Goal: Task Accomplishment & Management: Use online tool/utility

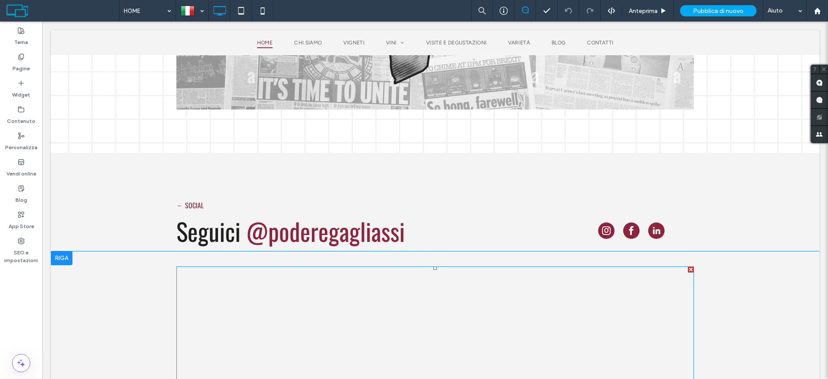
scroll to position [2049, 0]
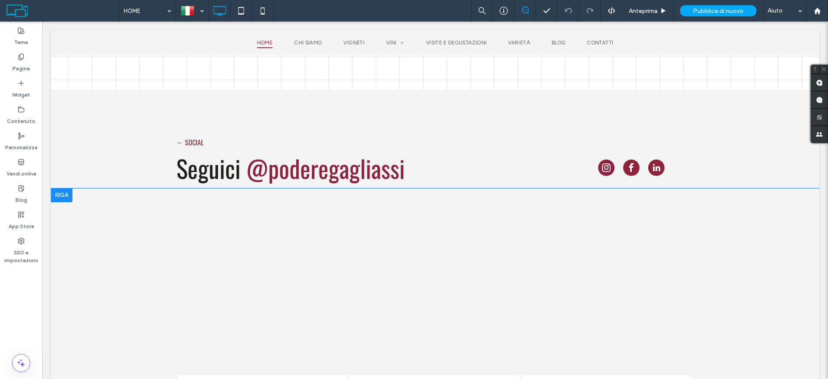
click at [61, 188] on div at bounding box center [62, 195] width 22 height 14
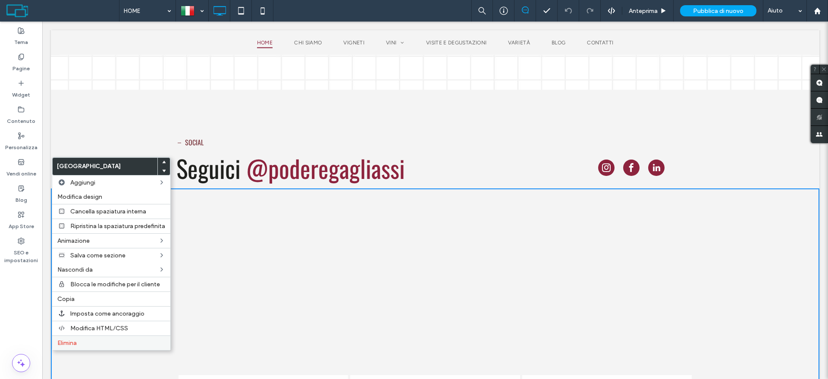
click at [101, 342] on label "Elimina" at bounding box center [111, 342] width 108 height 7
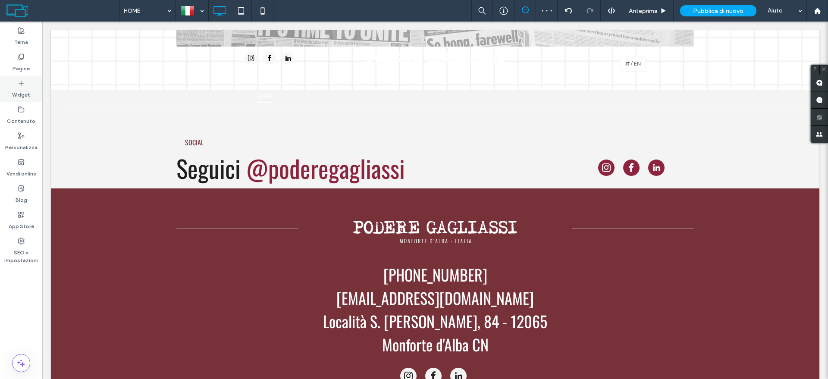
click at [8, 87] on div "Widget" at bounding box center [21, 89] width 42 height 26
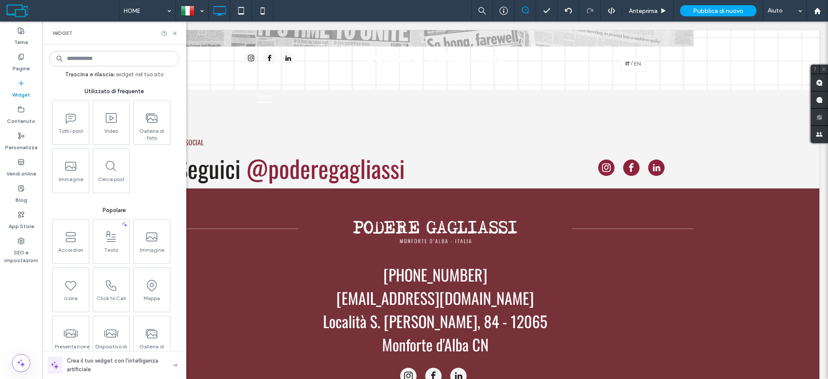
click at [8, 87] on div "Widget" at bounding box center [21, 89] width 42 height 26
click at [5, 288] on div "Tema Pagine Widget Contenuto Personalizza Vendi online Blog App Store SEO e imp…" at bounding box center [21, 201] width 42 height 358
click at [172, 31] on icon at bounding box center [175, 33] width 6 height 6
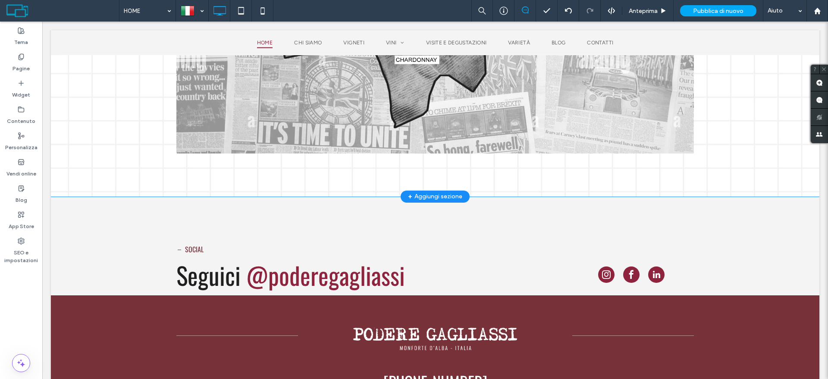
scroll to position [1941, 0]
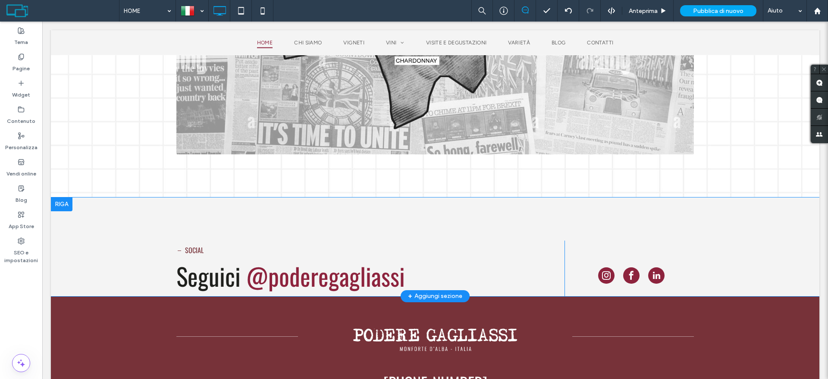
click at [68, 198] on div at bounding box center [62, 205] width 22 height 14
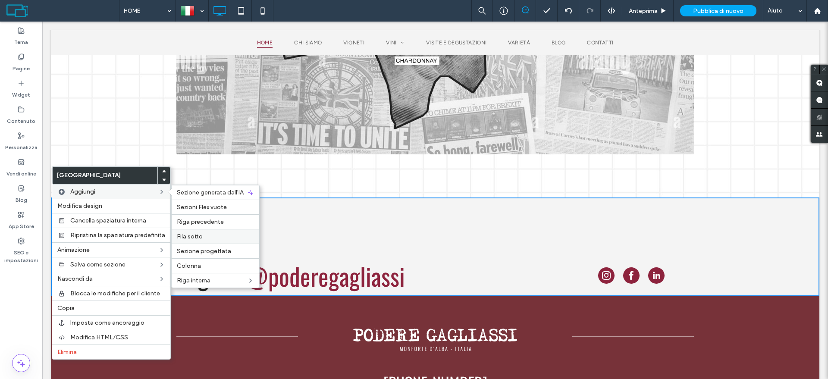
click at [233, 235] on label "Fila sotto" at bounding box center [215, 236] width 77 height 7
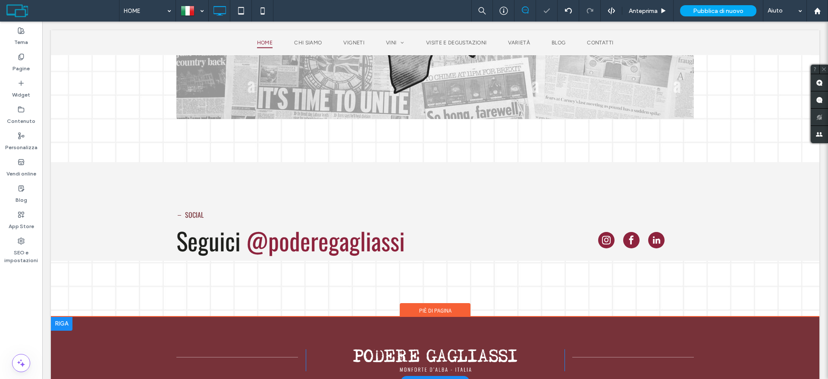
scroll to position [1995, 0]
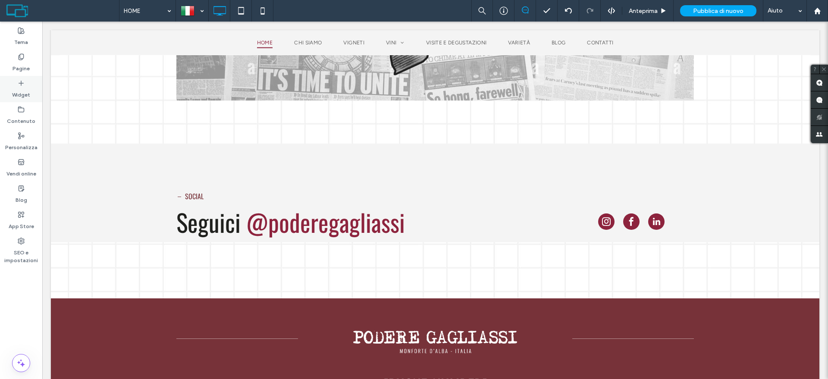
click at [9, 93] on div "Widget" at bounding box center [21, 89] width 42 height 26
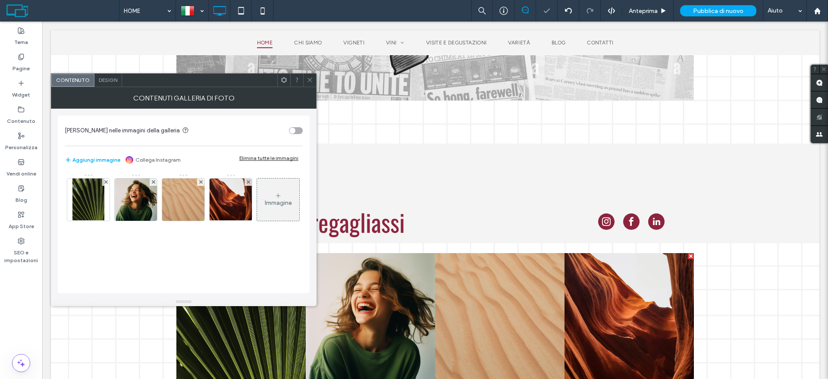
click at [255, 156] on div "Elimina tutte le immagini" at bounding box center [268, 158] width 59 height 6
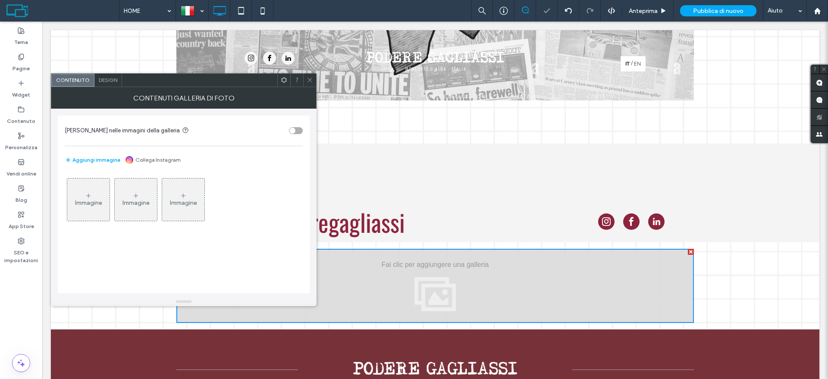
click at [154, 160] on link "Collega Instagram" at bounding box center [157, 160] width 45 height 8
click at [307, 79] on icon at bounding box center [310, 80] width 6 height 6
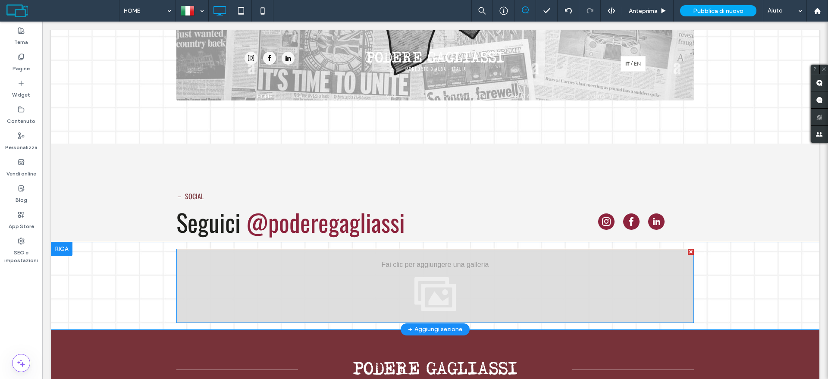
click at [688, 249] on div at bounding box center [691, 252] width 6 height 6
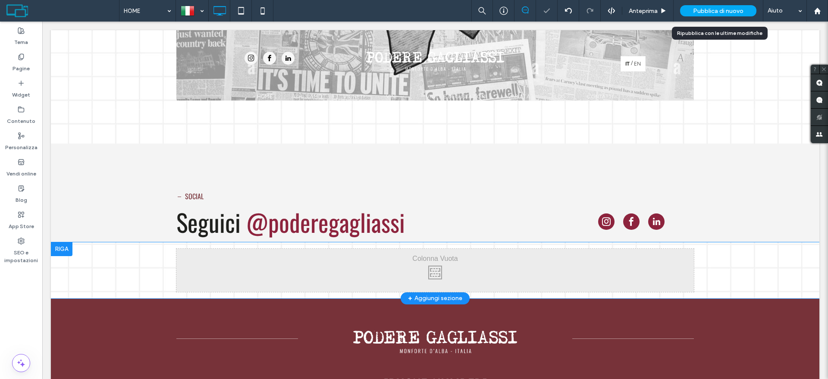
click at [713, 12] on span "Pubblica di nuovo" at bounding box center [718, 10] width 50 height 7
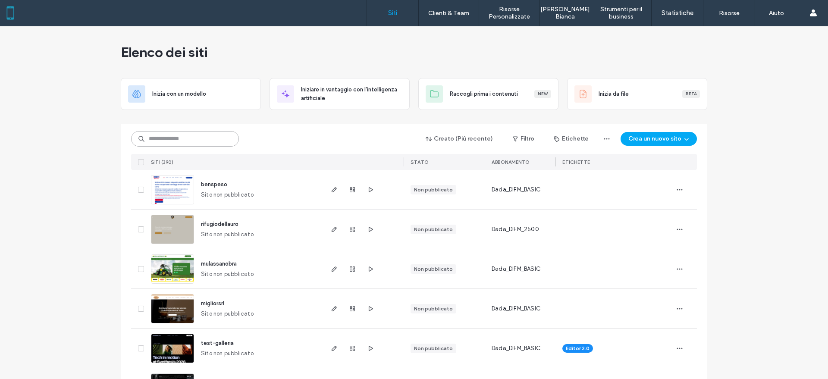
click at [196, 137] on input at bounding box center [185, 139] width 108 height 16
type input "******"
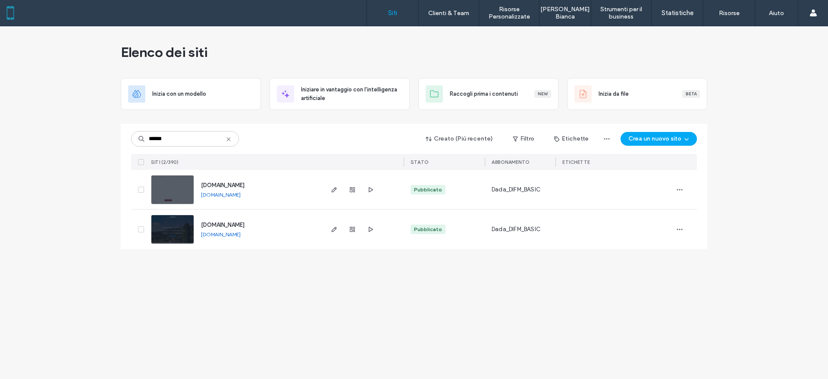
click at [163, 199] on img at bounding box center [172, 205] width 42 height 59
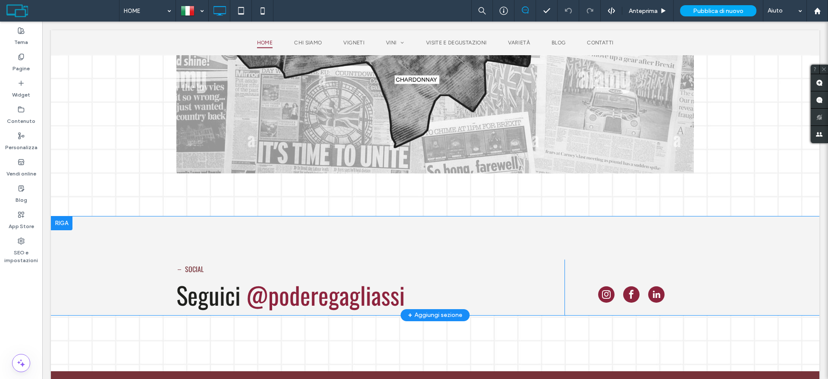
scroll to position [1941, 0]
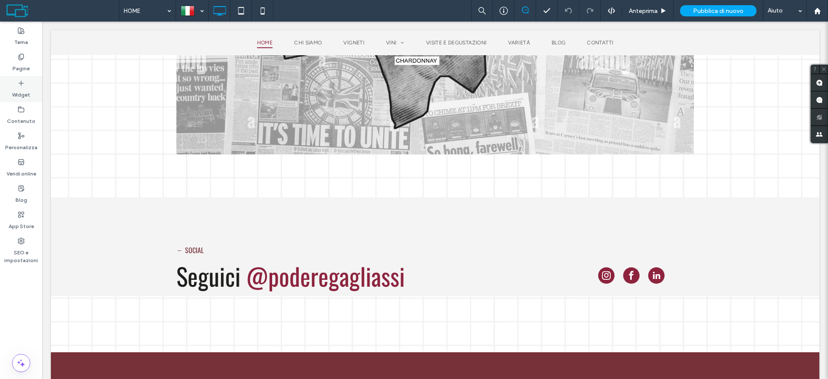
click at [19, 85] on icon at bounding box center [21, 83] width 7 height 7
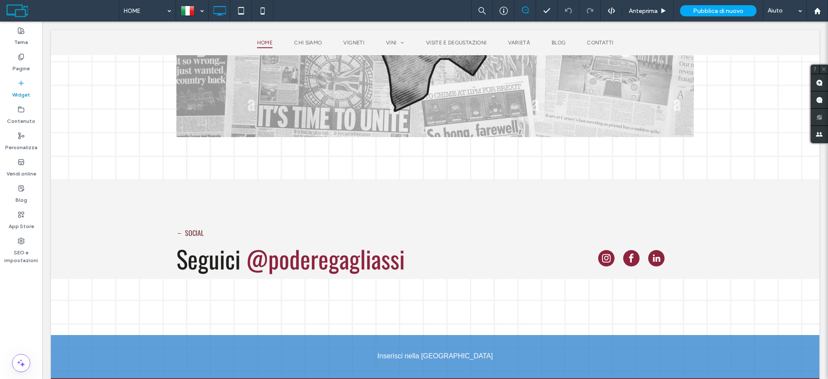
scroll to position [1969, 0]
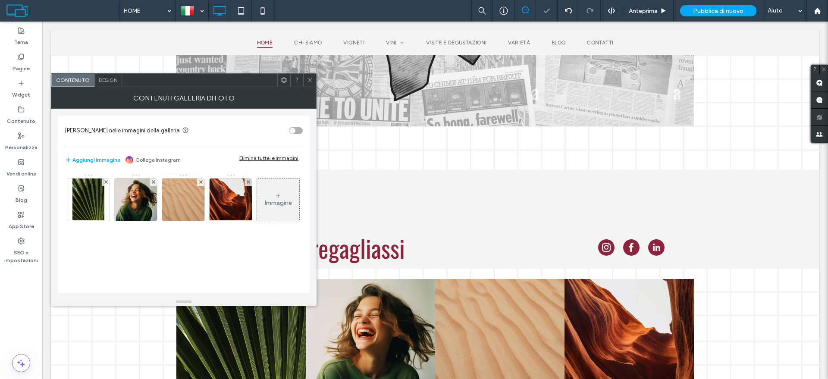
click at [160, 156] on link "Collega Instagram" at bounding box center [157, 160] width 45 height 8
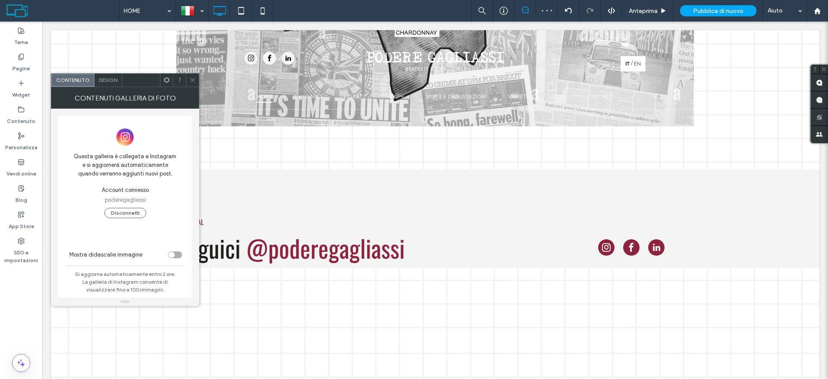
scroll to position [9, 0]
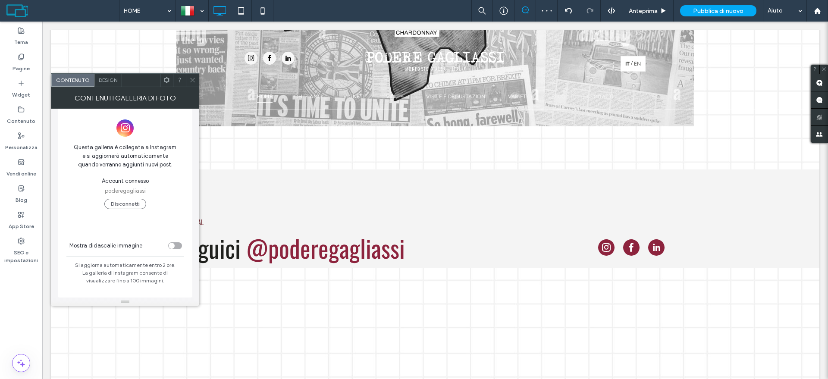
click at [105, 77] on span "Design" at bounding box center [108, 80] width 19 height 6
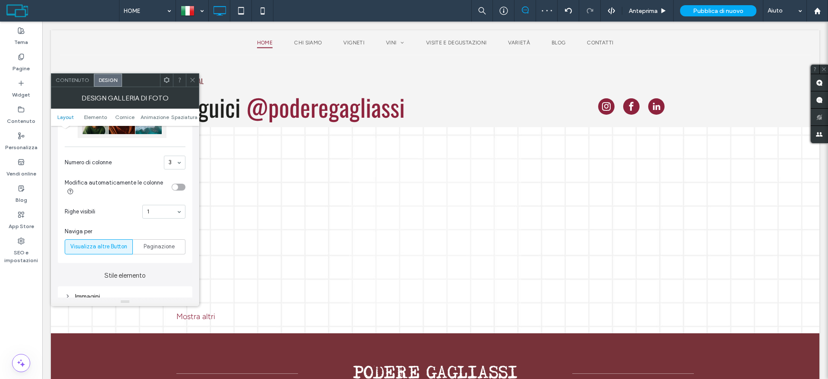
scroll to position [2131, 0]
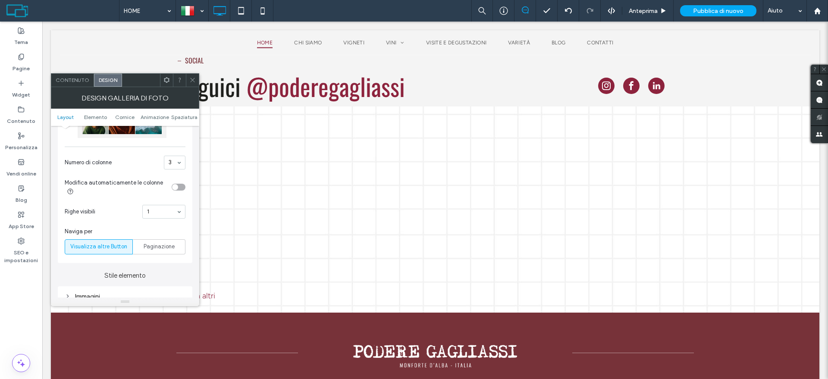
click at [193, 77] on icon at bounding box center [192, 80] width 6 height 6
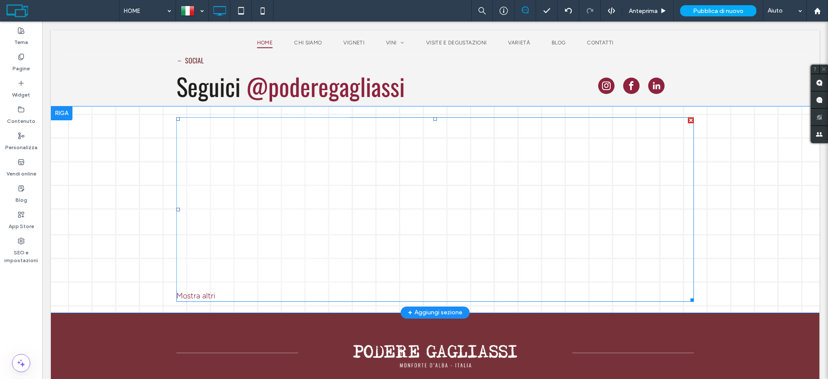
click at [235, 208] on link at bounding box center [262, 203] width 183 height 183
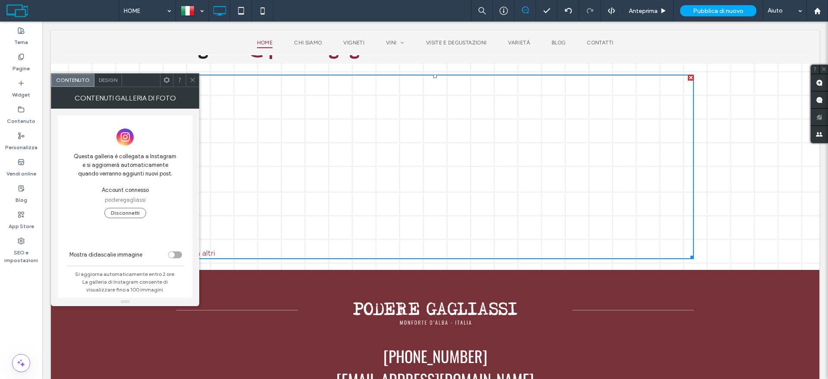
scroll to position [2238, 0]
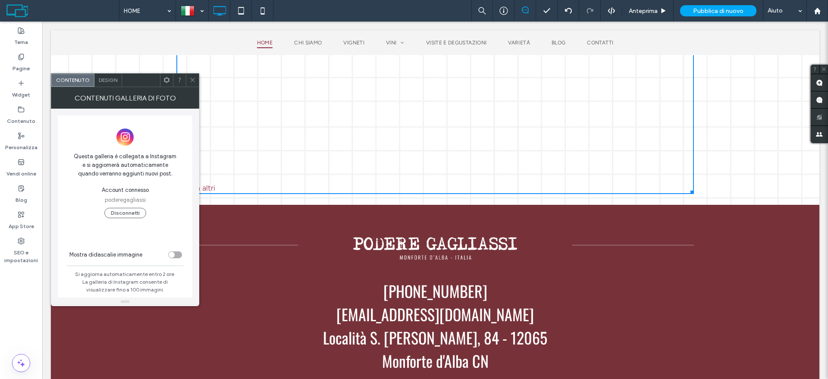
click at [107, 80] on span "Design" at bounding box center [108, 80] width 19 height 6
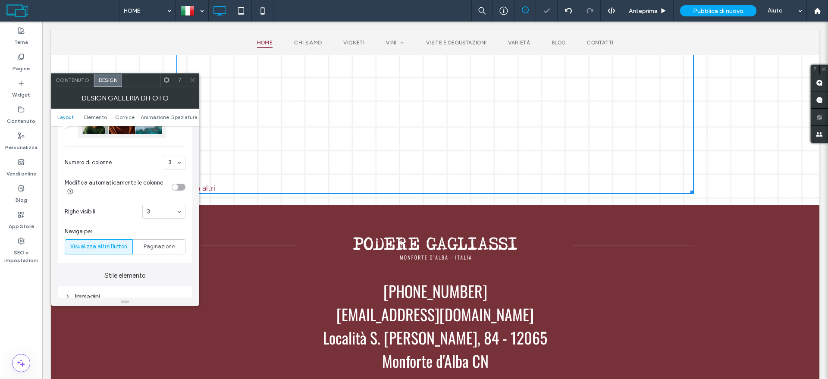
scroll to position [0, 0]
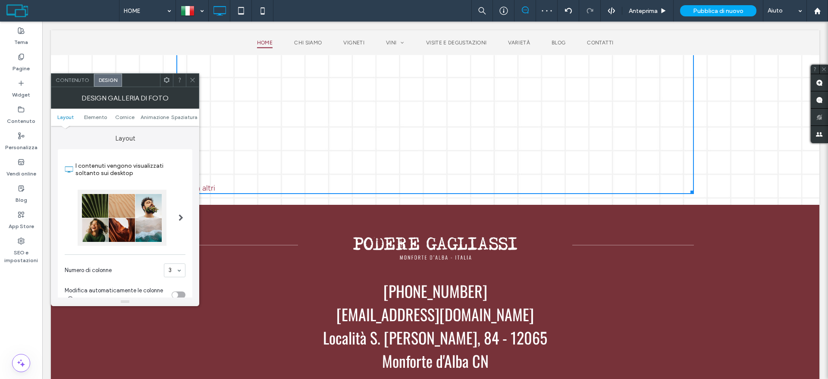
click at [195, 80] on icon at bounding box center [192, 80] width 6 height 6
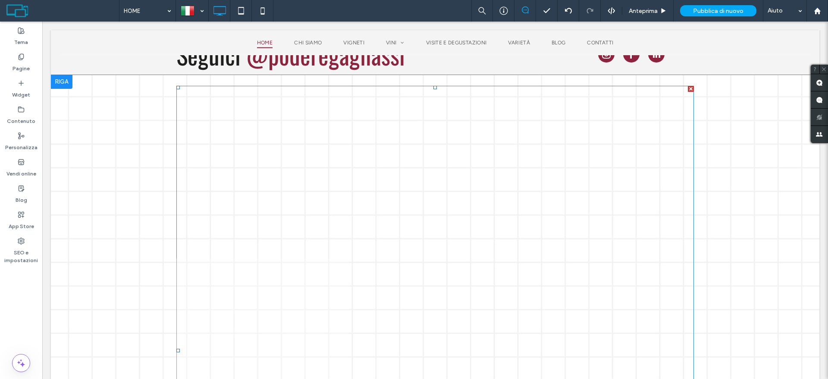
scroll to position [2152, 0]
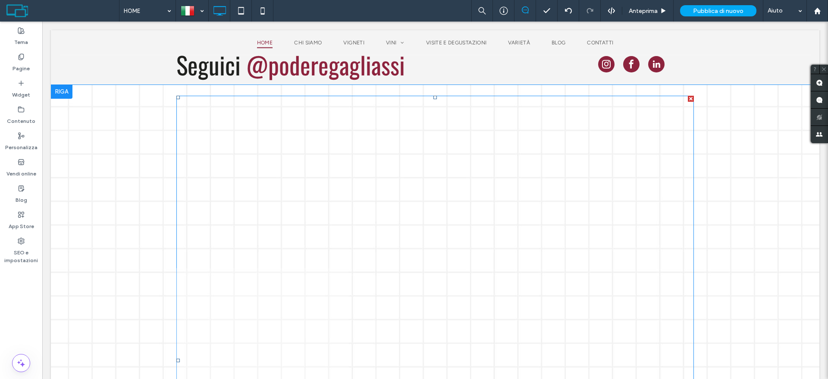
click at [248, 141] on link at bounding box center [262, 182] width 173 height 173
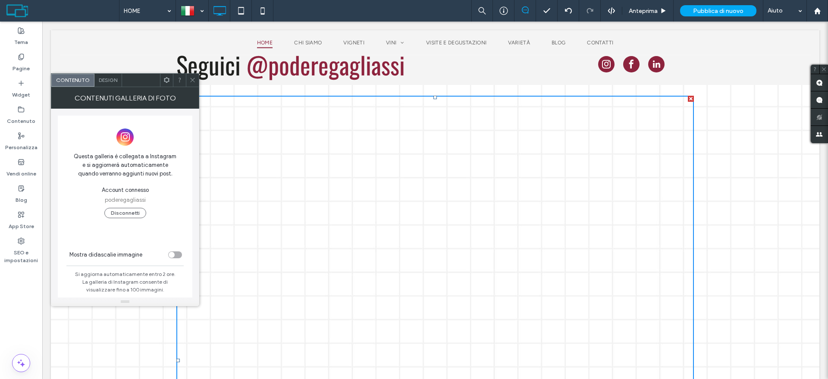
click at [107, 79] on span "Design" at bounding box center [108, 80] width 19 height 6
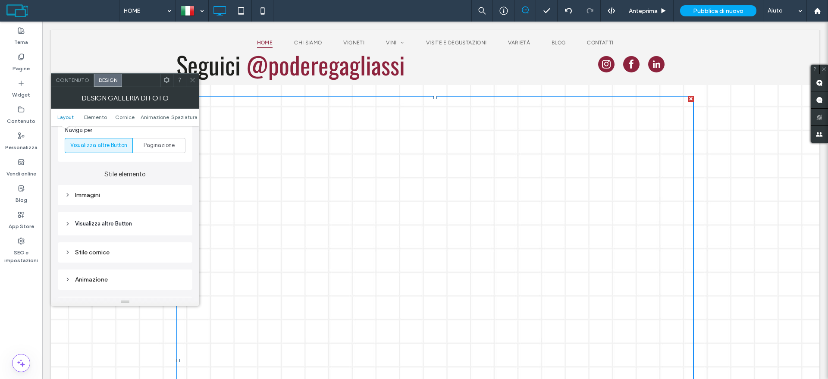
scroll to position [216, 0]
click at [120, 215] on span "Visualizza altre Button" at bounding box center [103, 217] width 57 height 9
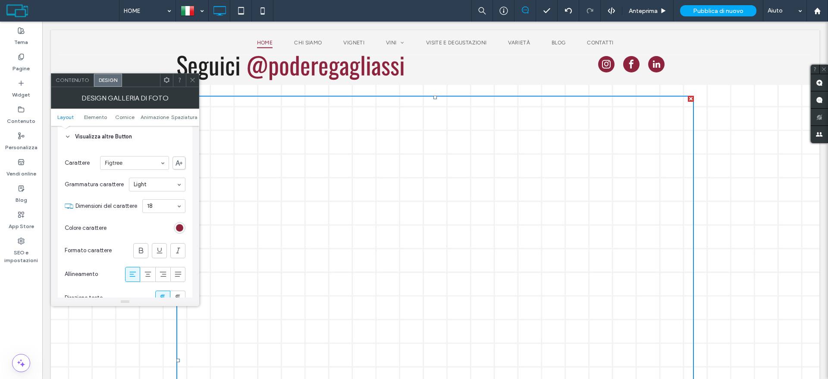
scroll to position [323, 0]
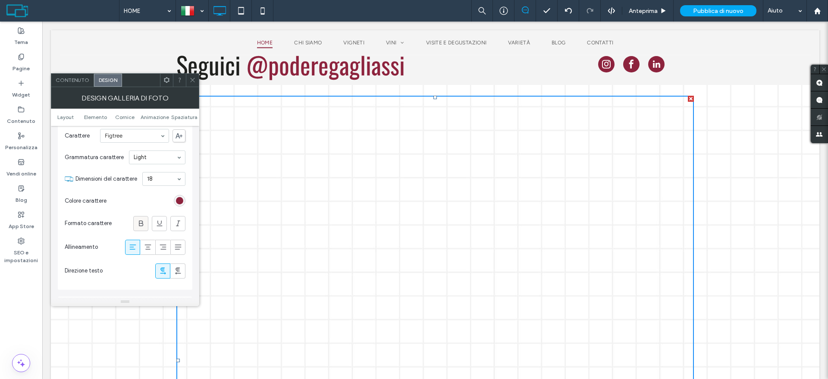
click at [141, 220] on use at bounding box center [141, 223] width 4 height 6
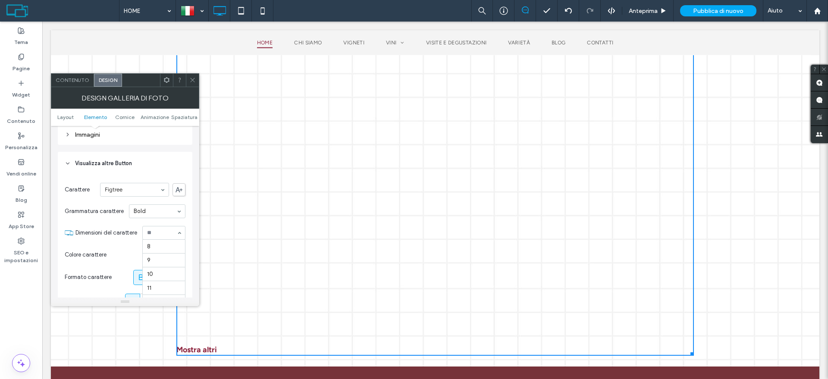
scroll to position [97, 0]
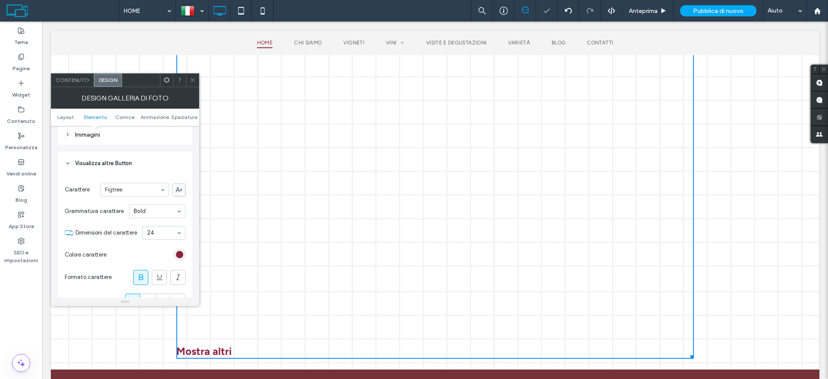
click at [125, 252] on section "Colore carattere" at bounding box center [125, 255] width 121 height 22
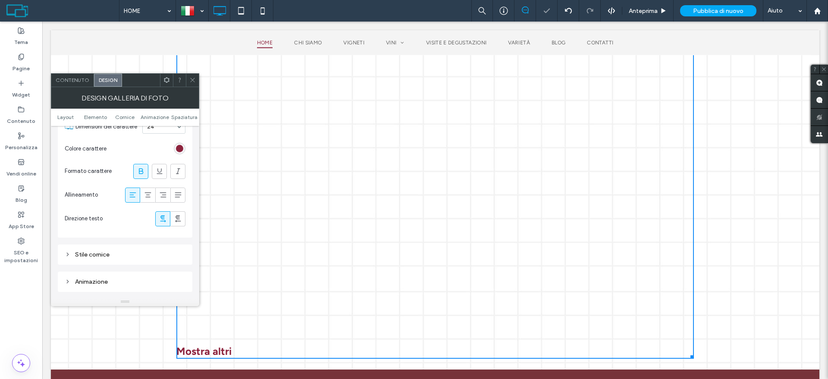
scroll to position [377, 0]
drag, startPoint x: 125, startPoint y: 252, endPoint x: 99, endPoint y: 224, distance: 38.1
click at [99, 224] on div "Direzione testo" at bounding box center [125, 217] width 121 height 24
click at [100, 252] on div "Stile cornice" at bounding box center [125, 252] width 121 height 7
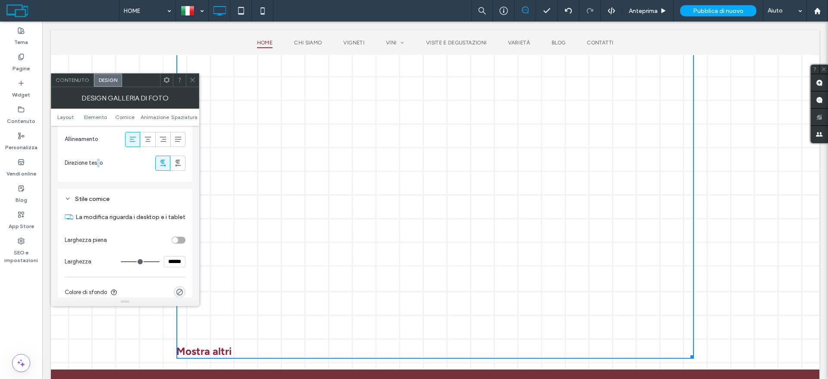
scroll to position [485, 0]
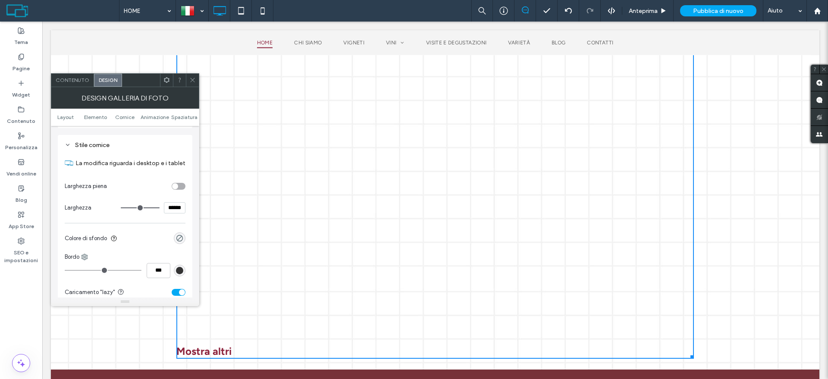
click at [179, 183] on div "toggle" at bounding box center [179, 186] width 14 height 7
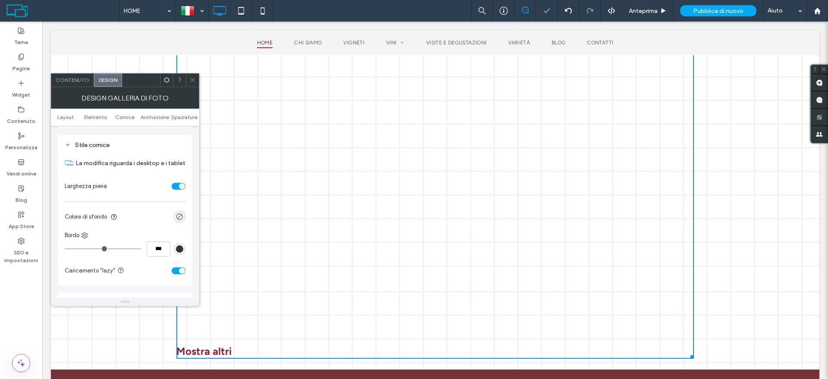
click at [179, 184] on div "toggle" at bounding box center [179, 186] width 14 height 7
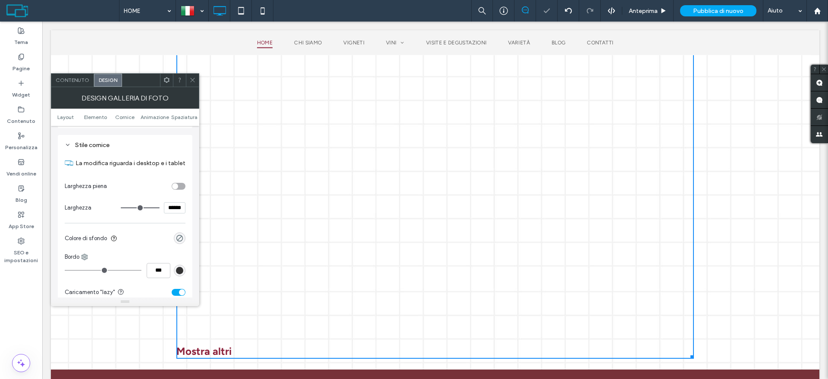
click at [193, 79] on icon at bounding box center [192, 80] width 6 height 6
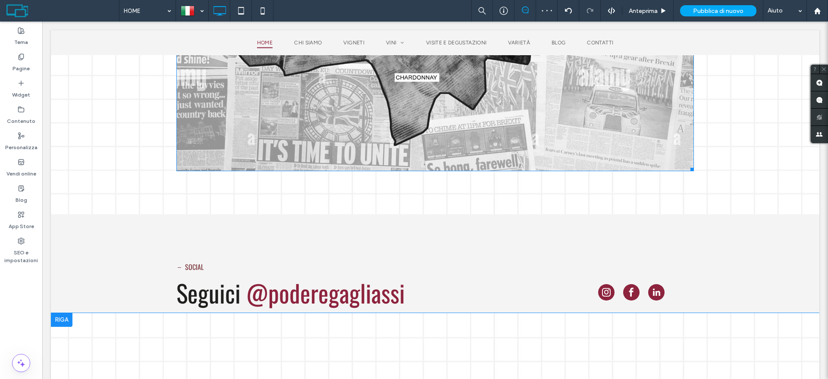
scroll to position [2044, 0]
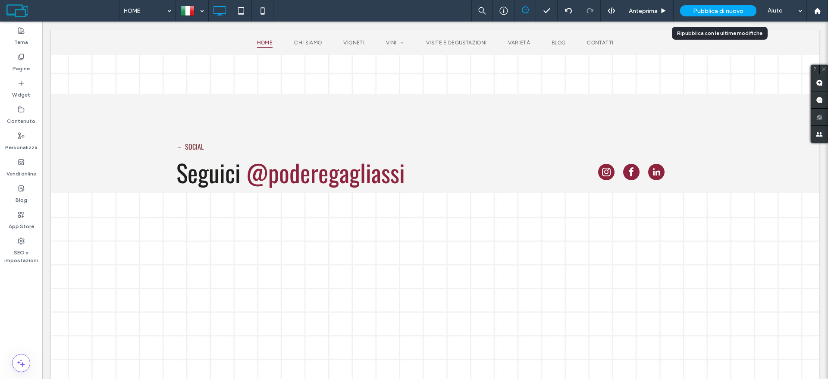
click at [712, 7] on span "Pubblica di nuovo" at bounding box center [718, 10] width 50 height 7
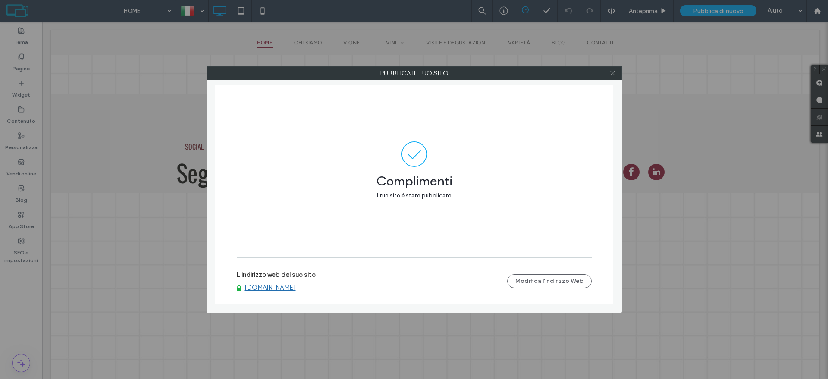
click at [614, 72] on icon at bounding box center [612, 73] width 6 height 6
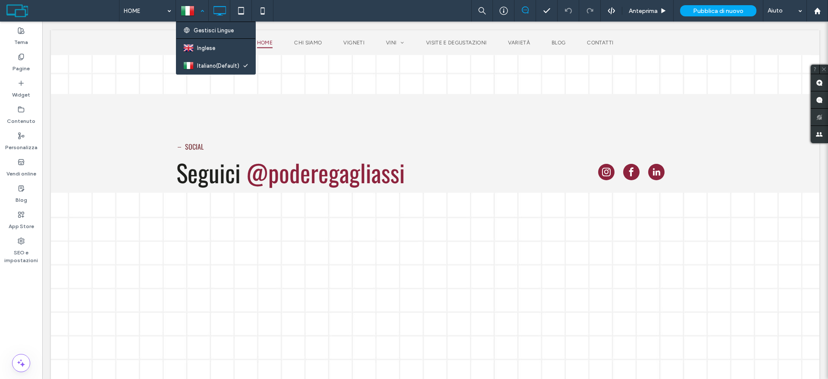
click at [191, 7] on div at bounding box center [191, 10] width 31 height 21
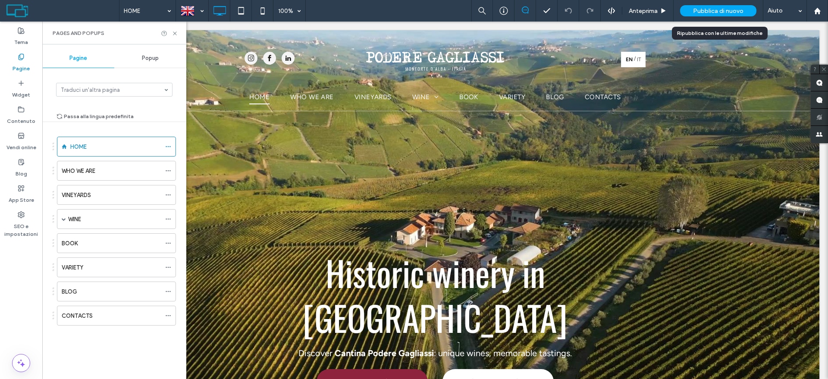
click at [729, 12] on span "Pubblica di nuovo" at bounding box center [718, 10] width 50 height 7
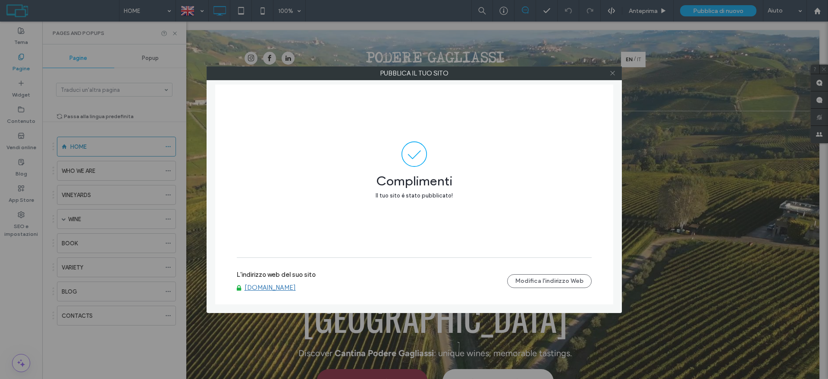
click at [612, 72] on icon at bounding box center [612, 73] width 6 height 6
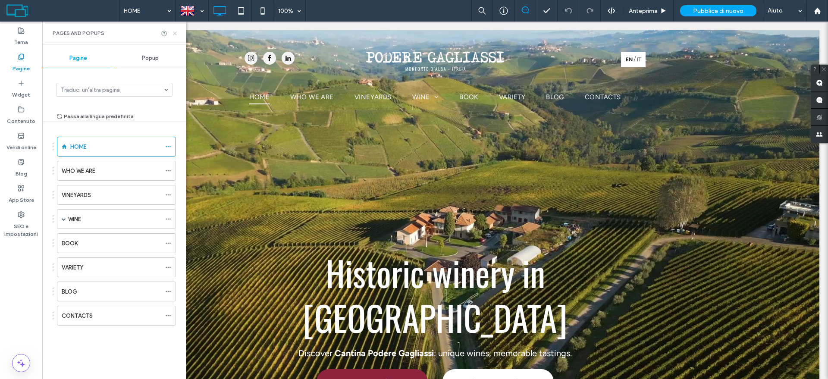
drag, startPoint x: 174, startPoint y: 34, endPoint x: 544, endPoint y: 4, distance: 371.7
click at [174, 34] on use at bounding box center [174, 32] width 3 height 3
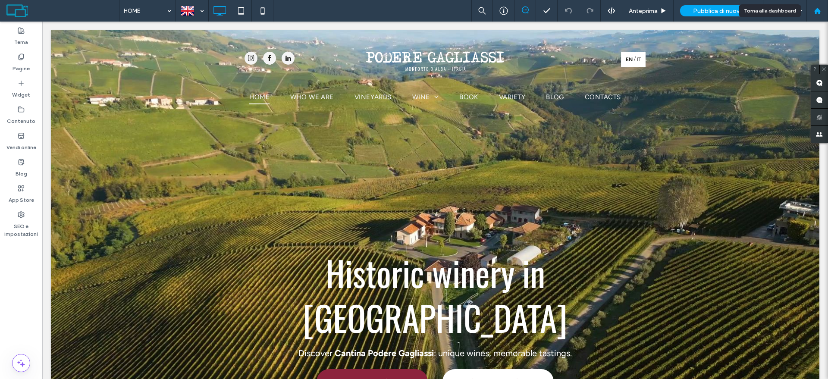
click at [816, 9] on use at bounding box center [817, 10] width 6 height 6
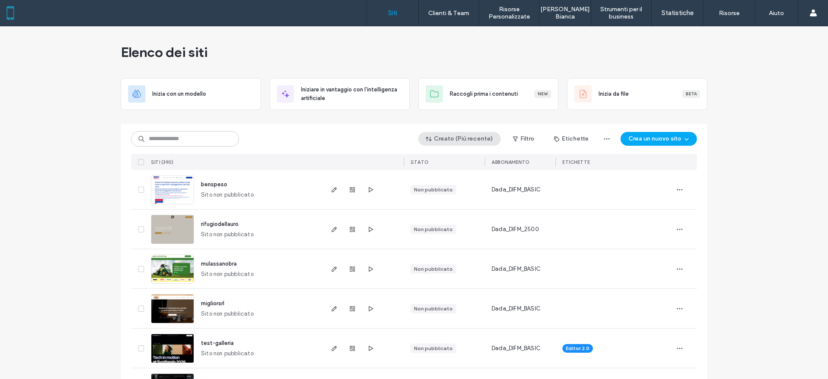
click at [479, 143] on button "Creato (Più recente)" at bounding box center [459, 139] width 82 height 14
click at [461, 250] on span "Meno recente" at bounding box center [456, 248] width 35 height 9
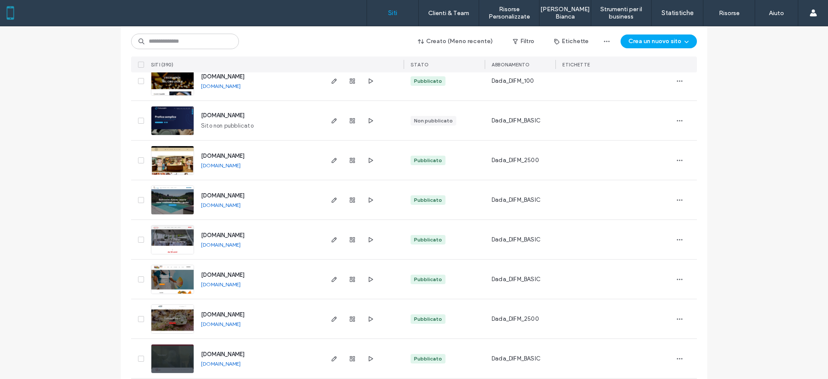
scroll to position [809, 0]
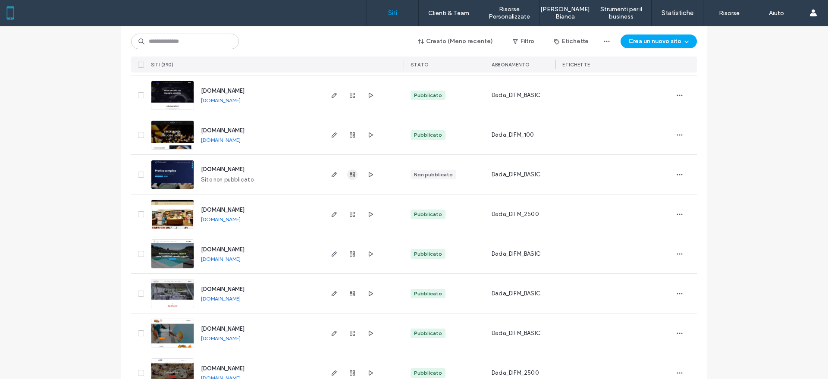
click at [351, 175] on use "button" at bounding box center [352, 174] width 5 height 5
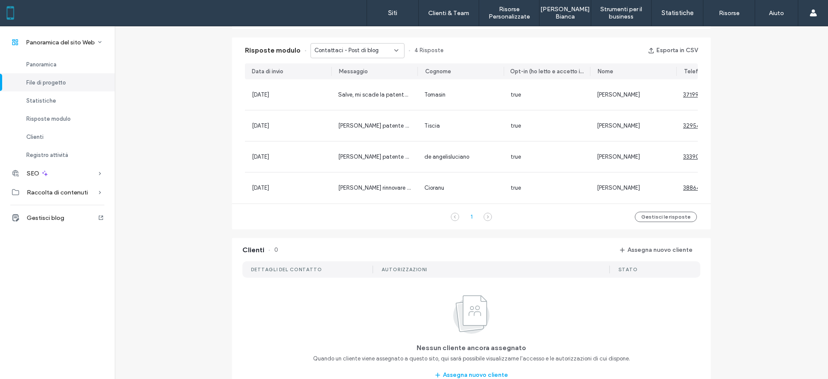
scroll to position [593, 0]
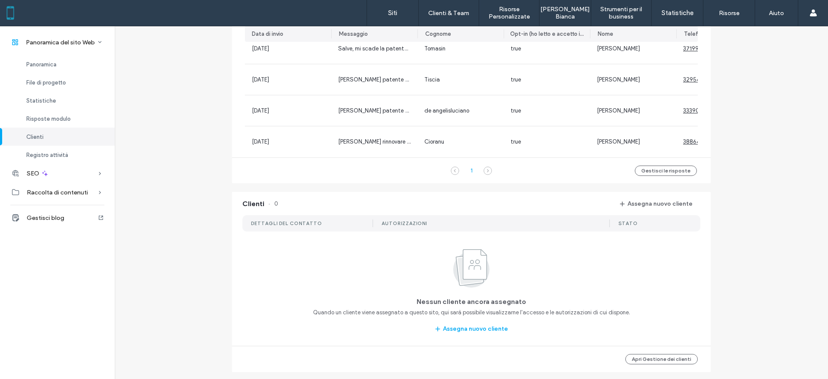
scroll to position [863, 0]
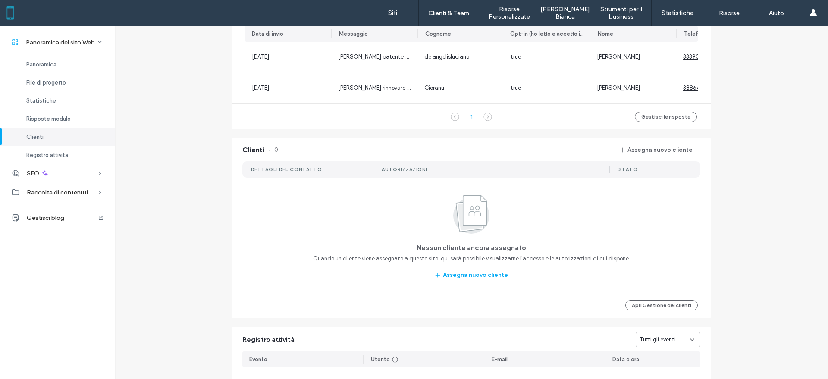
scroll to position [539, 0]
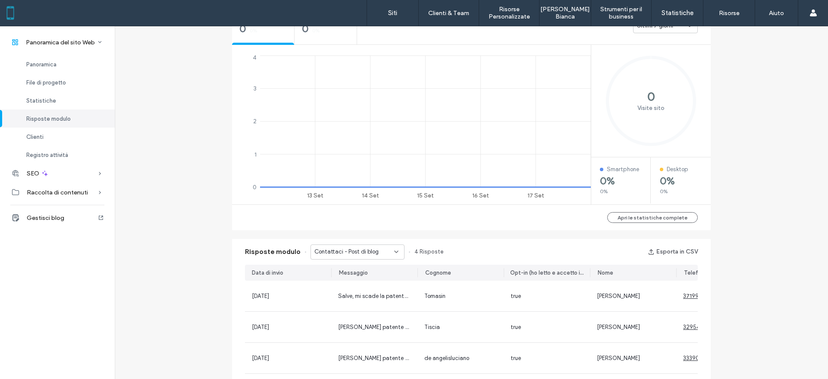
scroll to position [323, 0]
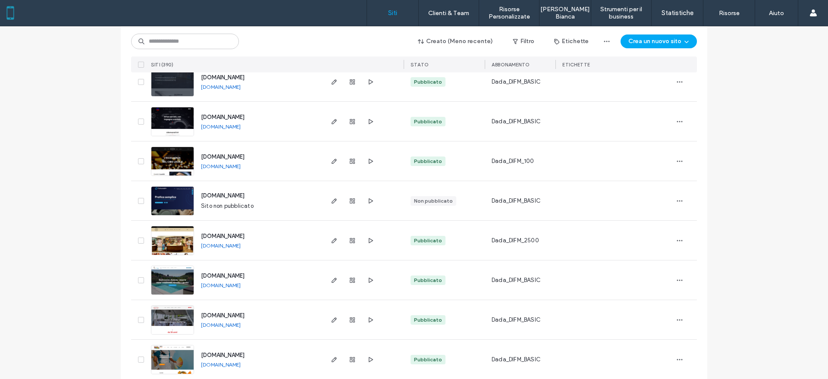
scroll to position [809, 0]
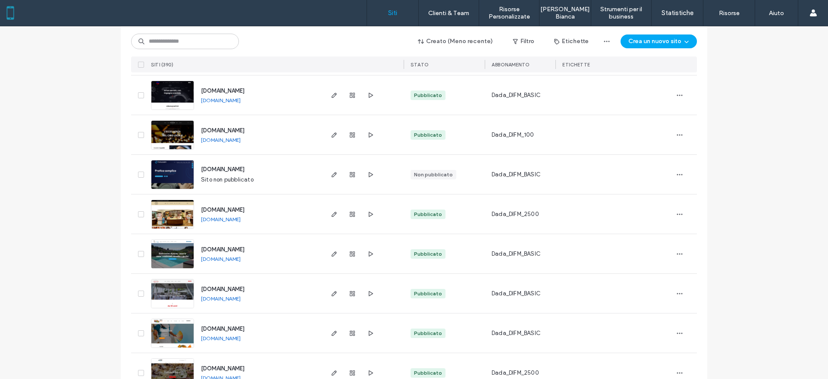
click at [218, 140] on link "www.one.monmenu.it" at bounding box center [221, 140] width 40 height 7
click at [331, 137] on icon "button" at bounding box center [334, 135] width 7 height 7
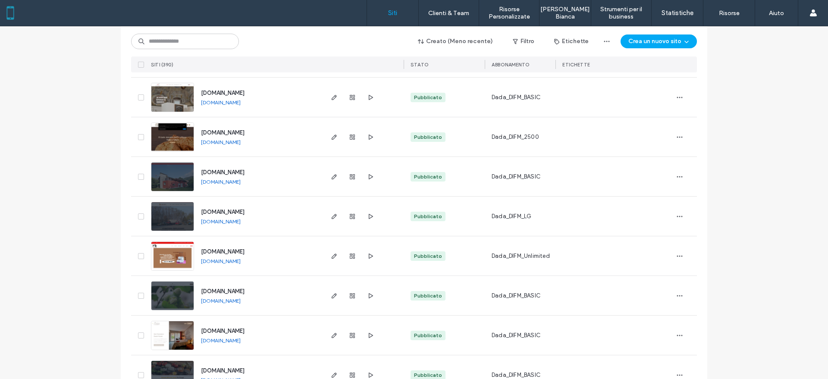
scroll to position [162, 0]
